Goal: Find specific page/section: Find specific page/section

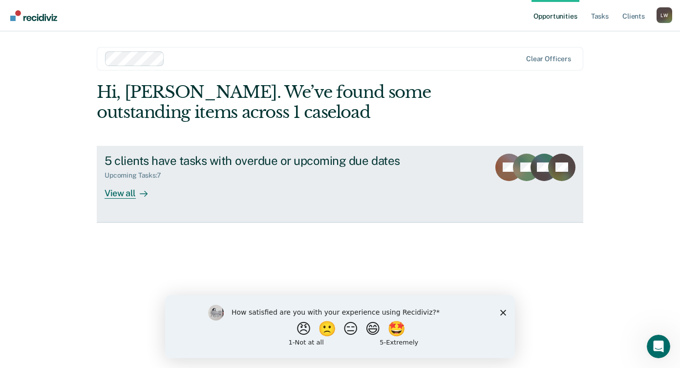
click at [123, 195] on div "View all" at bounding box center [132, 188] width 55 height 19
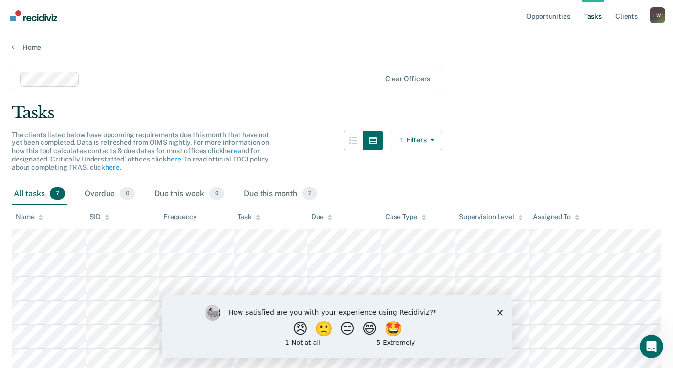
scroll to position [49, 0]
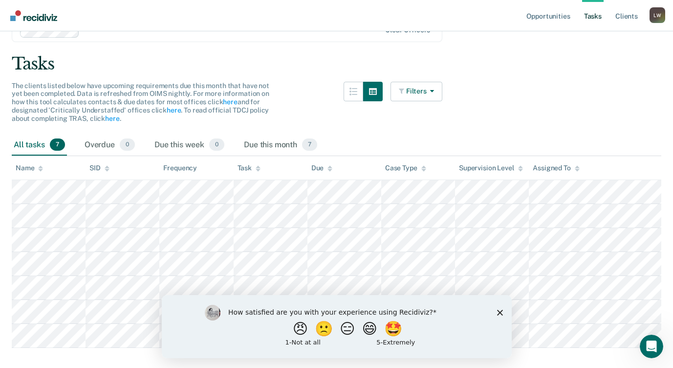
click at [498, 312] on icon "Close survey" at bounding box center [500, 312] width 6 height 6
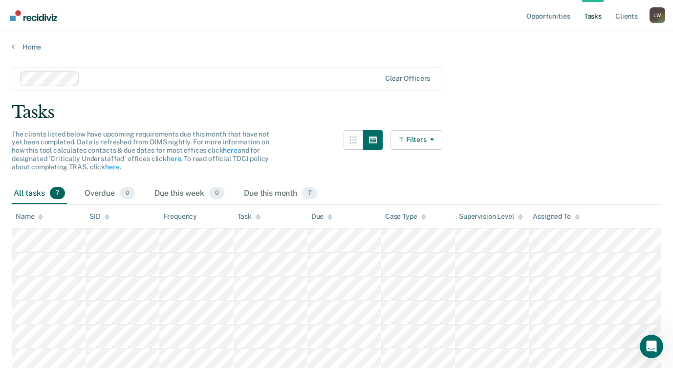
scroll to position [0, 0]
click at [21, 47] on link "Home" at bounding box center [337, 47] width 650 height 9
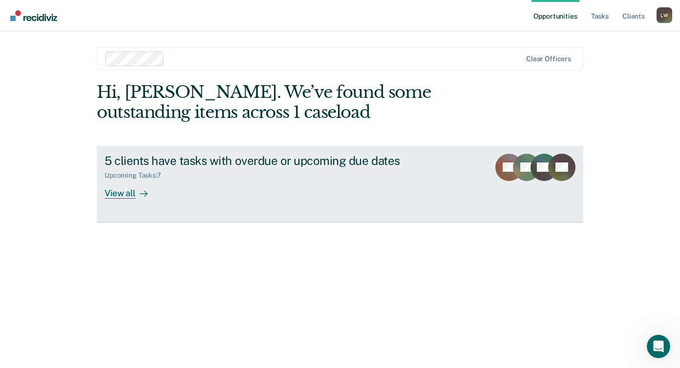
click at [143, 188] on div at bounding box center [142, 192] width 12 height 11
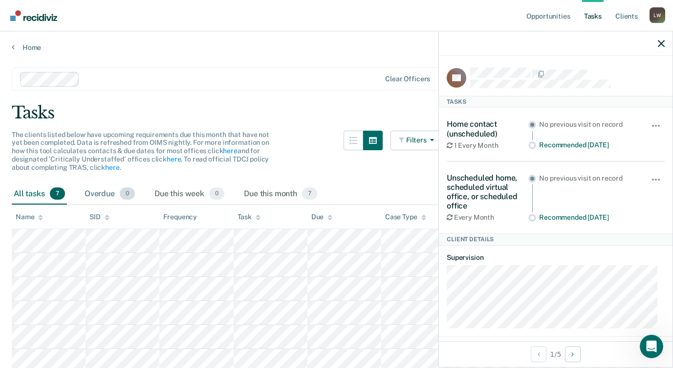
click at [96, 193] on div "Overdue 0" at bounding box center [110, 194] width 54 height 22
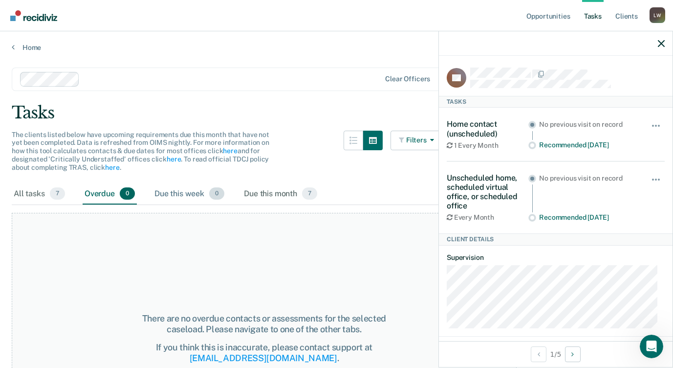
click at [162, 187] on div "Due this week 0" at bounding box center [190, 194] width 74 height 22
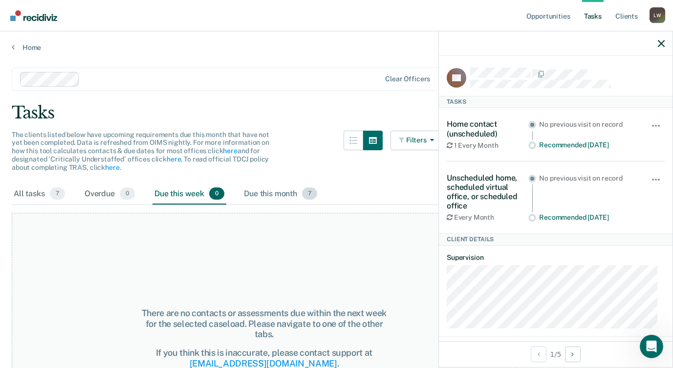
click at [289, 190] on div "Due this month 7" at bounding box center [280, 194] width 77 height 22
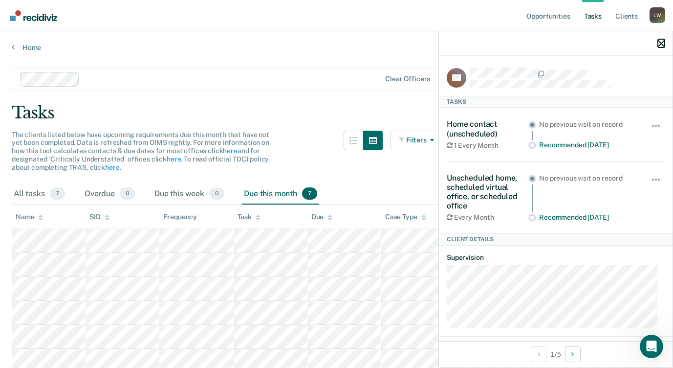
click at [658, 40] on icon "button" at bounding box center [661, 43] width 7 height 7
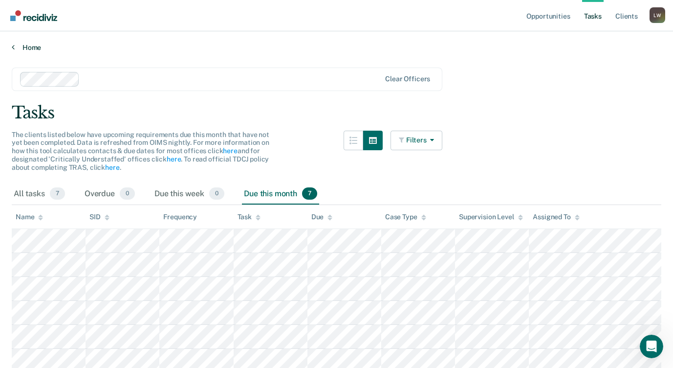
click at [15, 45] on link "Home" at bounding box center [337, 47] width 650 height 9
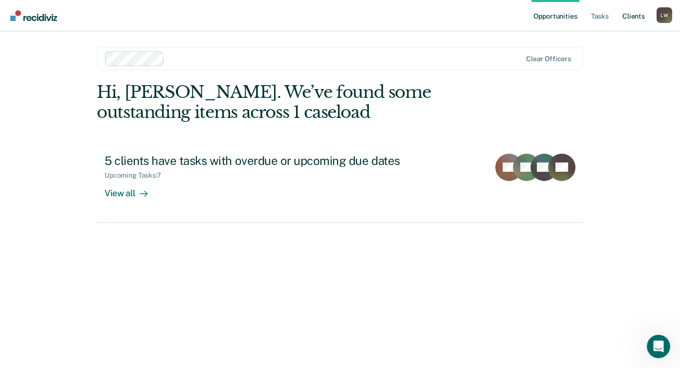
click at [629, 15] on link "Client s" at bounding box center [634, 15] width 26 height 31
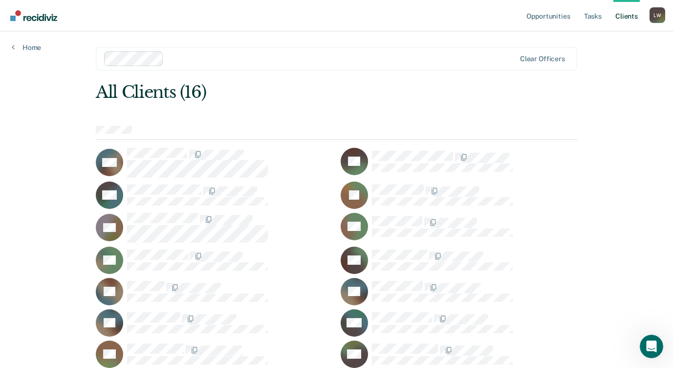
click at [31, 20] on img "Go to Recidiviz Home" at bounding box center [33, 15] width 47 height 11
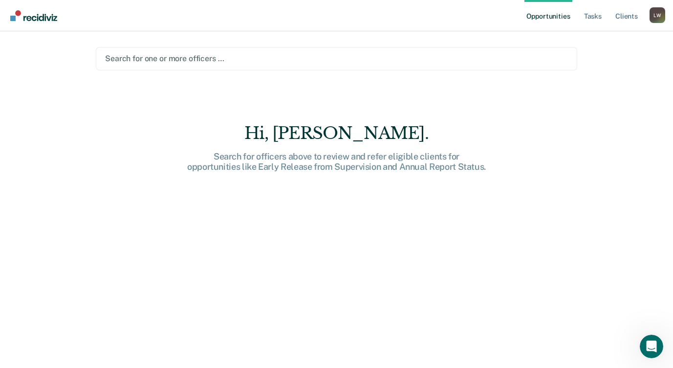
click at [164, 64] on div at bounding box center [336, 58] width 463 height 11
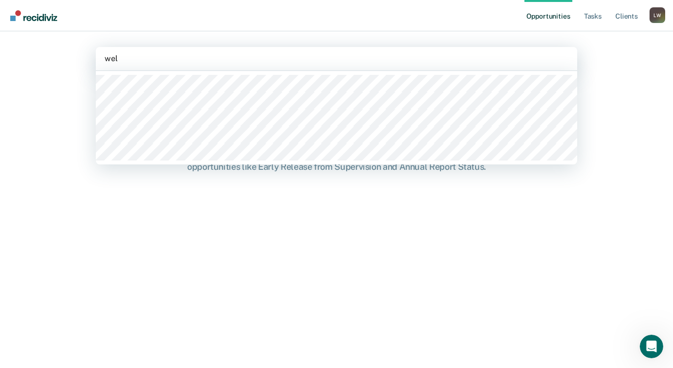
type input "well"
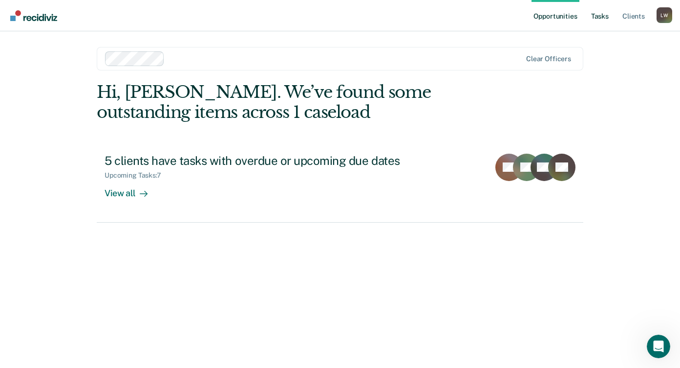
click at [593, 15] on link "Tasks" at bounding box center [600, 15] width 22 height 31
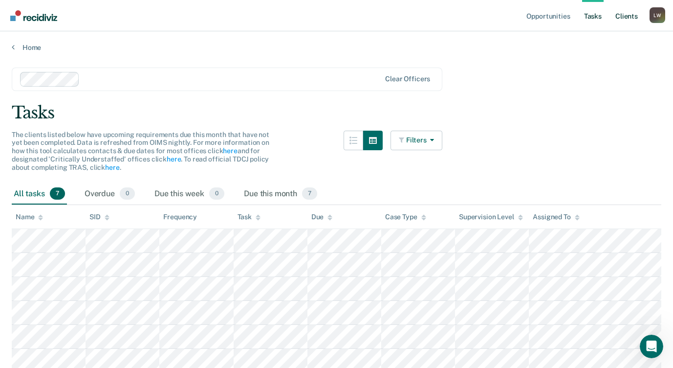
click at [628, 17] on link "Client s" at bounding box center [626, 15] width 26 height 31
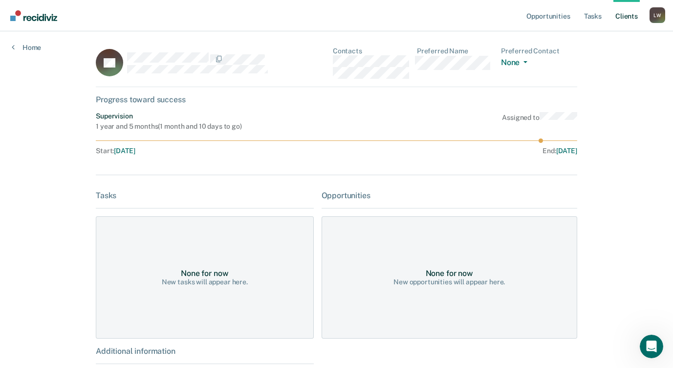
click at [614, 17] on link "Client s" at bounding box center [626, 15] width 26 height 31
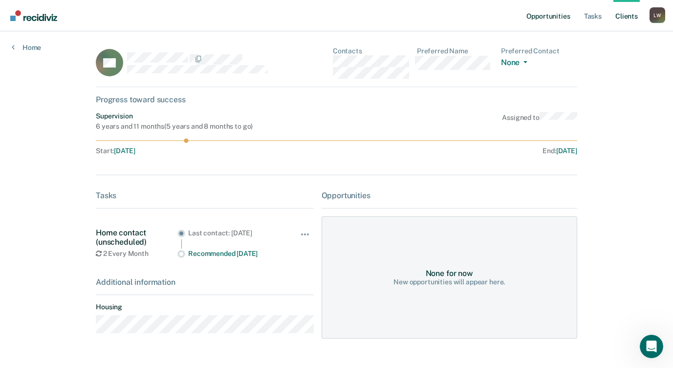
click at [562, 14] on link "Opportunities" at bounding box center [547, 15] width 47 height 31
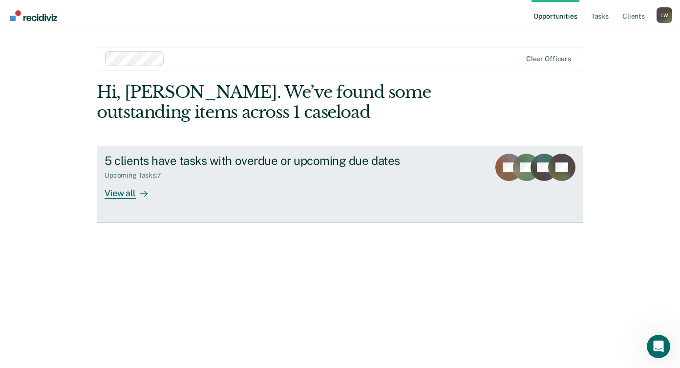
click at [128, 197] on div "View all" at bounding box center [132, 188] width 55 height 19
